Goal: Transaction & Acquisition: Purchase product/service

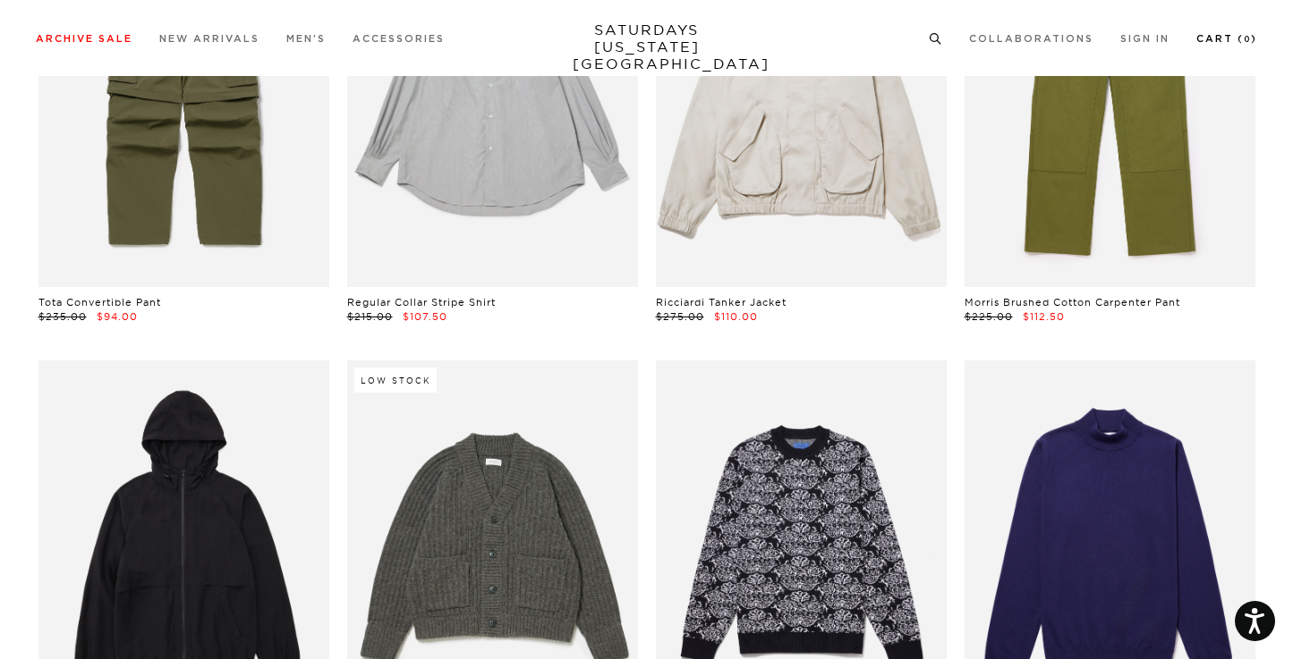
click at [1210, 38] on link "Cart ( 0 )" at bounding box center [1226, 39] width 61 height 10
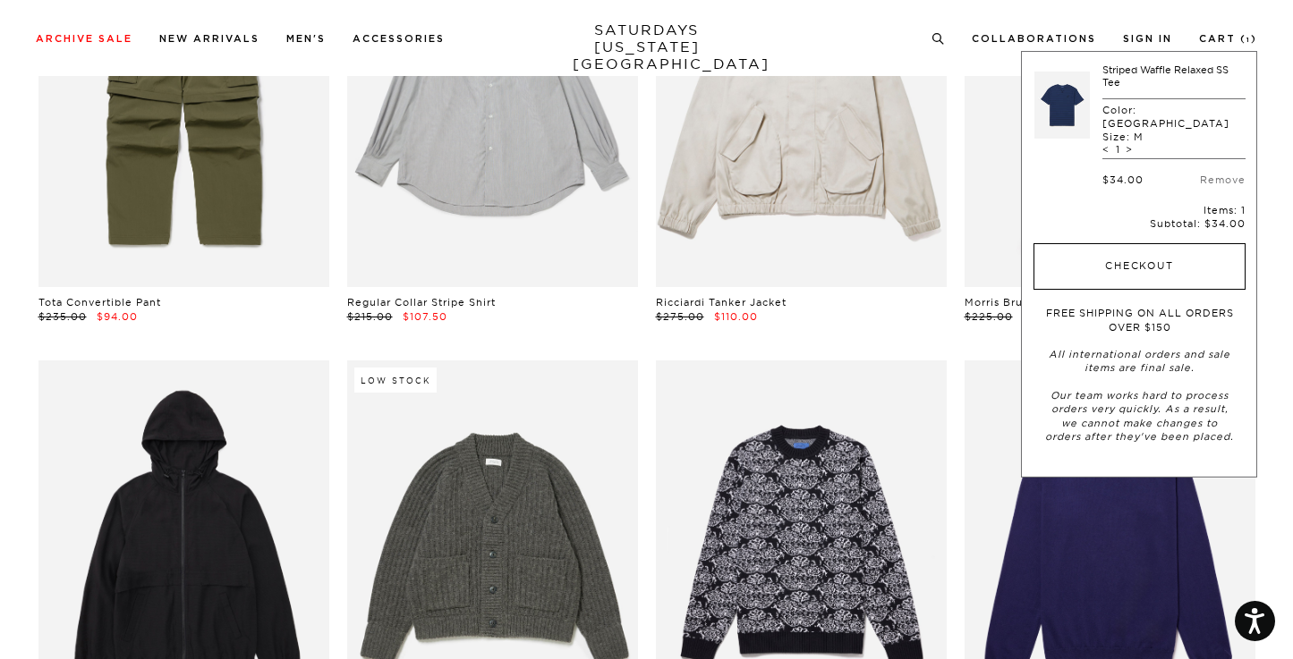
click at [1130, 247] on button "Checkout" at bounding box center [1139, 266] width 212 height 47
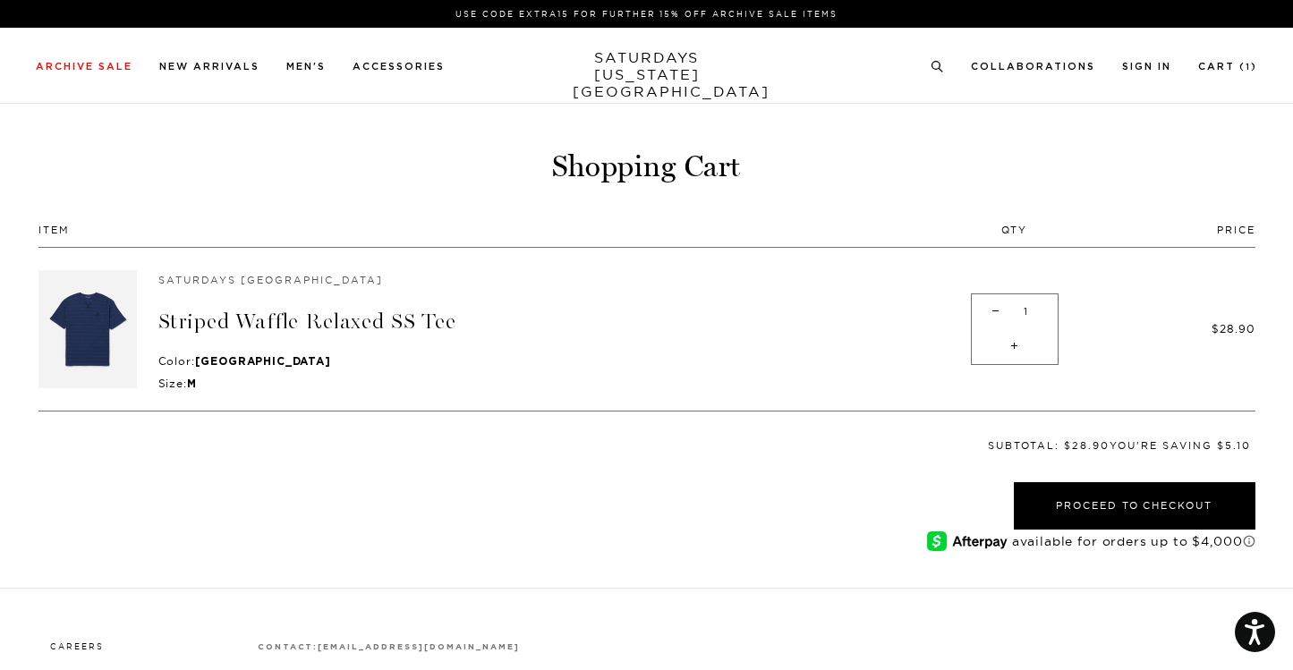
click at [995, 309] on span "-" at bounding box center [995, 311] width 24 height 35
type input "0"
